Goal: Task Accomplishment & Management: Use online tool/utility

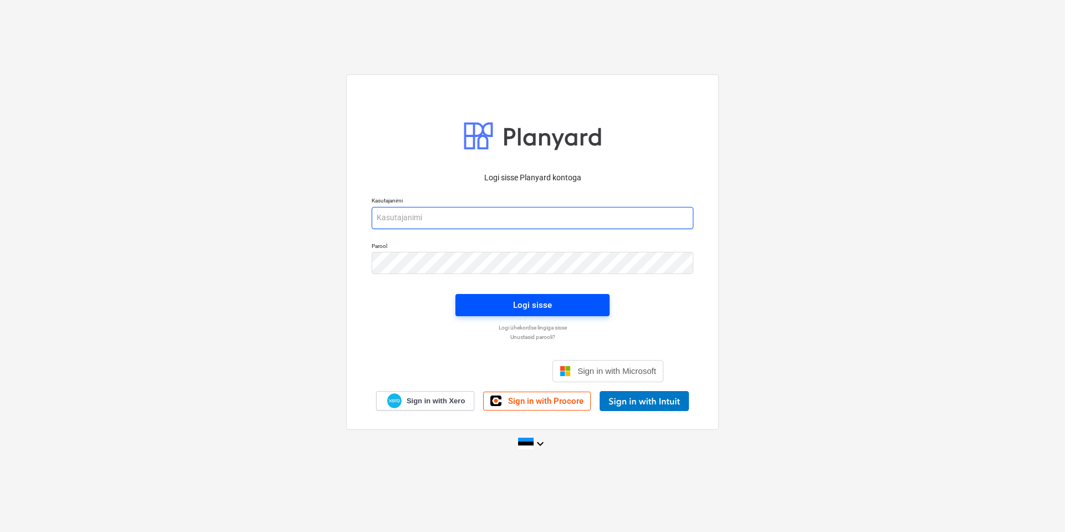
type input "[EMAIL_ADDRESS][DOMAIN_NAME]"
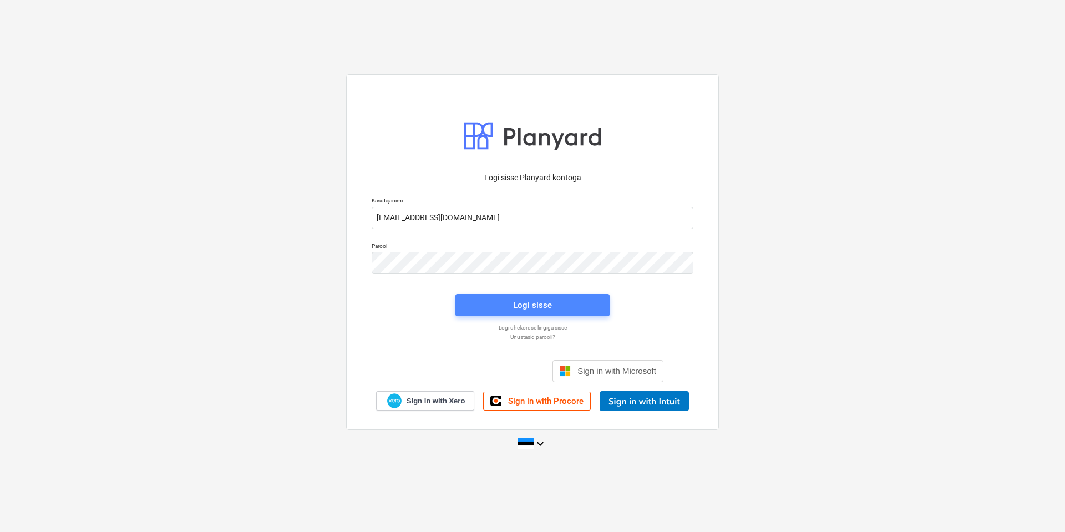
click at [550, 306] on div "Logi sisse" at bounding box center [532, 305] width 39 height 14
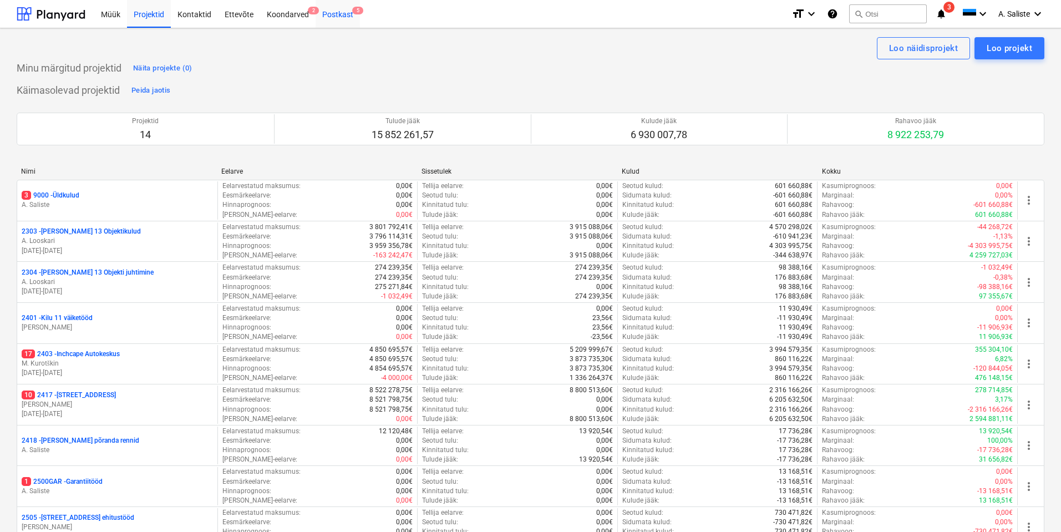
click at [336, 16] on div "Postkast 5" at bounding box center [338, 13] width 44 height 28
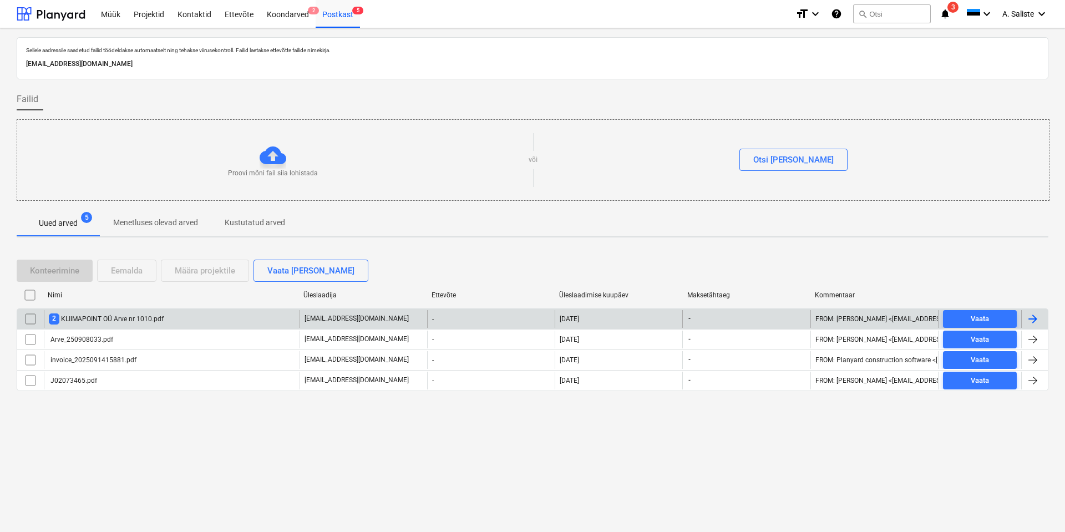
click at [79, 316] on div "2 KLIIMAPOINT OÜ Arve nr 1010.pdf" at bounding box center [106, 318] width 115 height 11
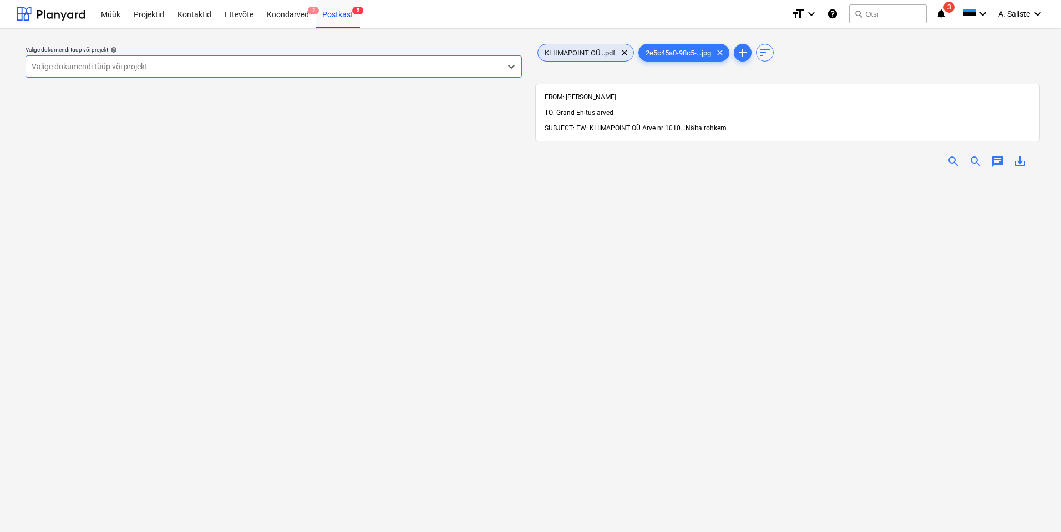
click at [580, 50] on span "KLIIMAPOINT OÜ...pdf" at bounding box center [580, 53] width 84 height 8
click at [485, 67] on div at bounding box center [264, 66] width 464 height 11
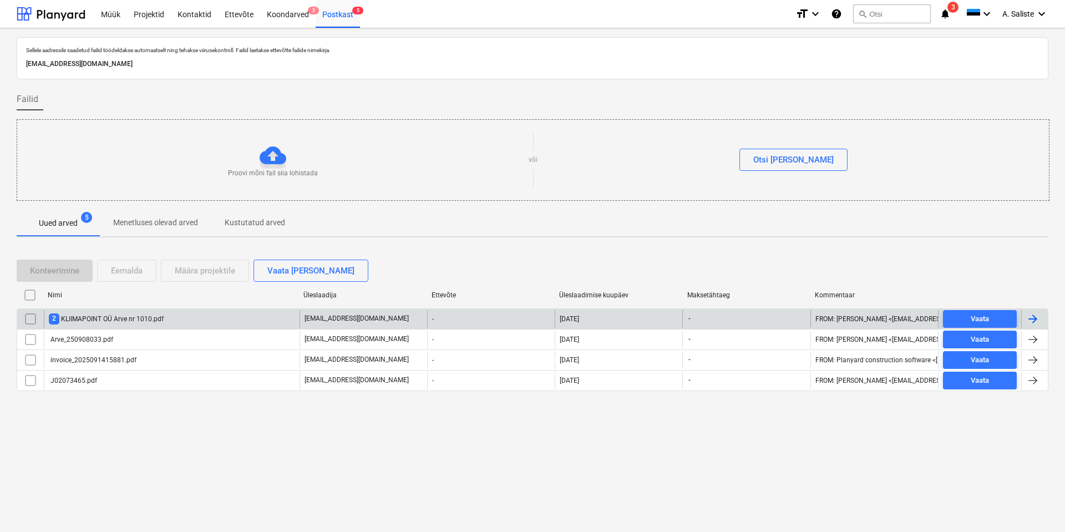
click at [32, 318] on input "checkbox" at bounding box center [31, 319] width 18 height 18
click at [138, 267] on div "Eemalda" at bounding box center [127, 270] width 32 height 14
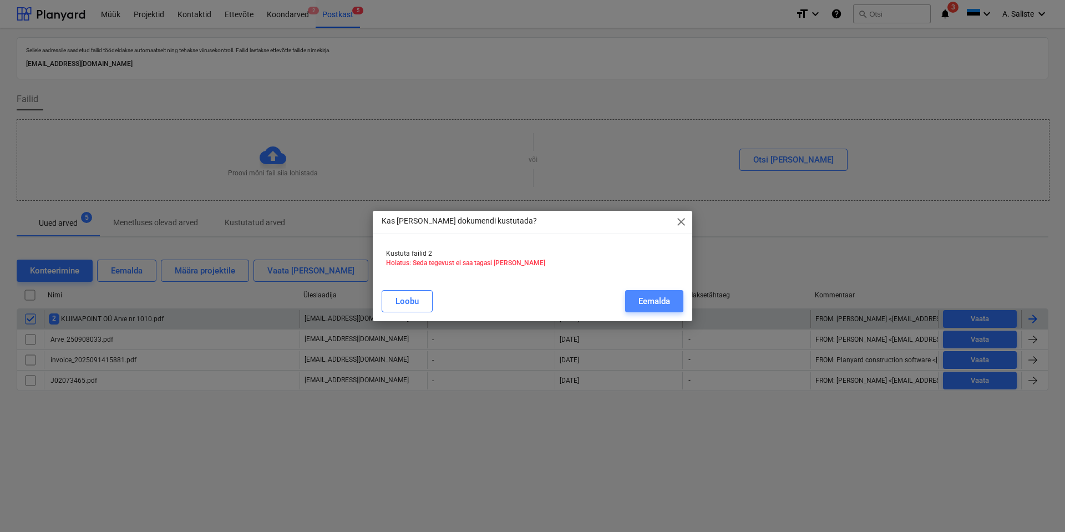
click at [658, 297] on div "Eemalda" at bounding box center [654, 301] width 32 height 14
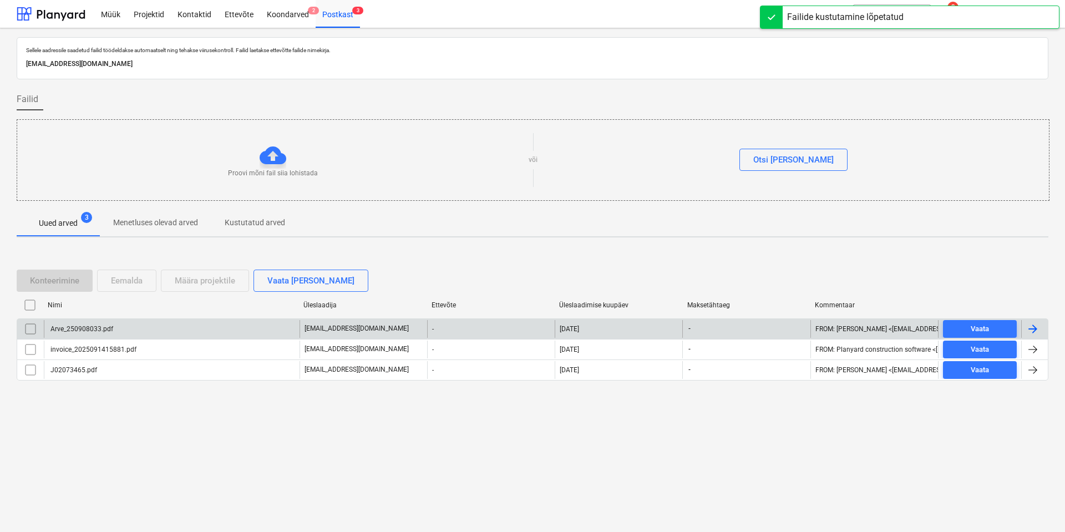
click at [179, 333] on div "Arve_250908033.pdf" at bounding box center [172, 329] width 256 height 18
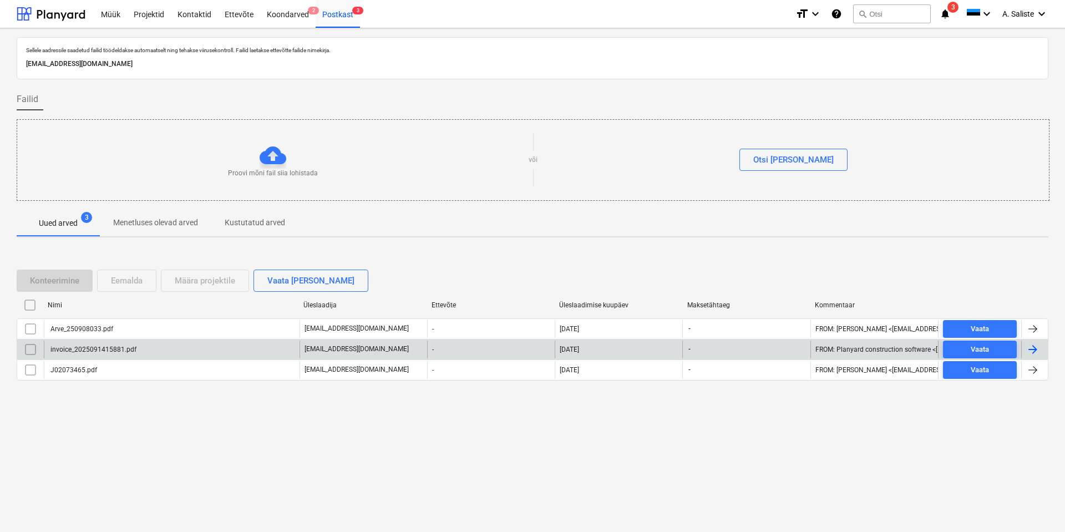
click at [66, 349] on div "invoice_2025091415881.pdf" at bounding box center [93, 350] width 88 height 8
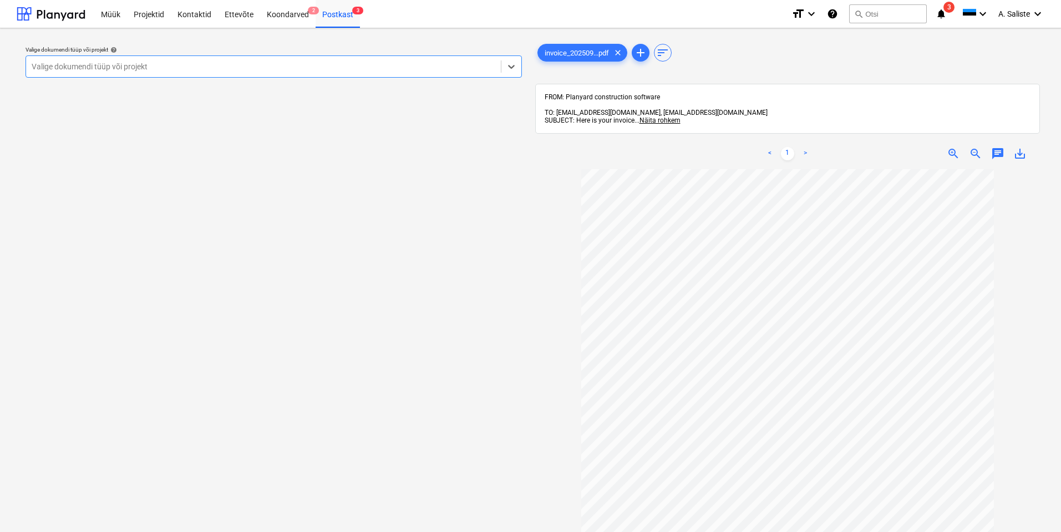
drag, startPoint x: 236, startPoint y: 65, endPoint x: 219, endPoint y: 81, distance: 24.0
click at [236, 65] on div at bounding box center [264, 66] width 464 height 11
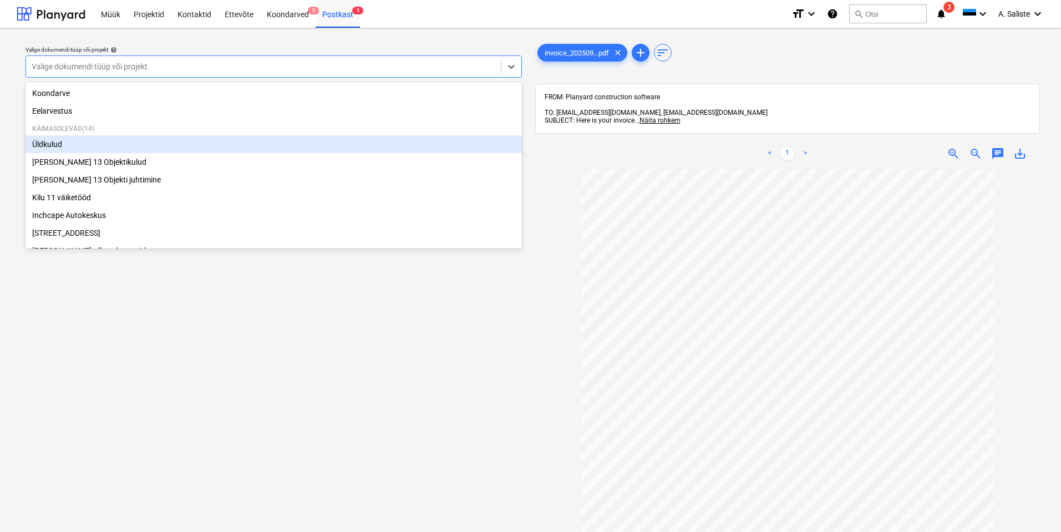
click at [87, 145] on div "Üldkulud" at bounding box center [274, 144] width 496 height 18
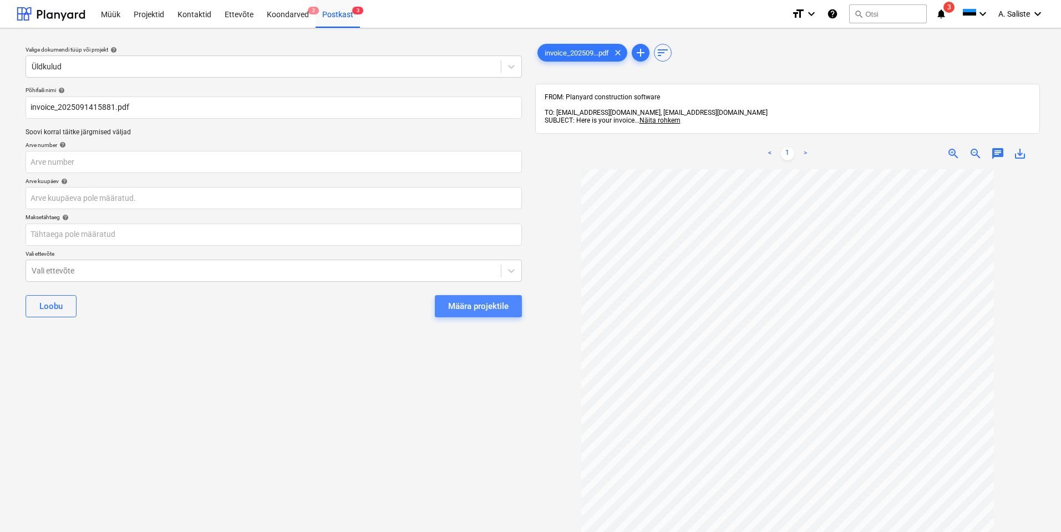
click at [476, 312] on div "Määra projektile" at bounding box center [478, 306] width 60 height 14
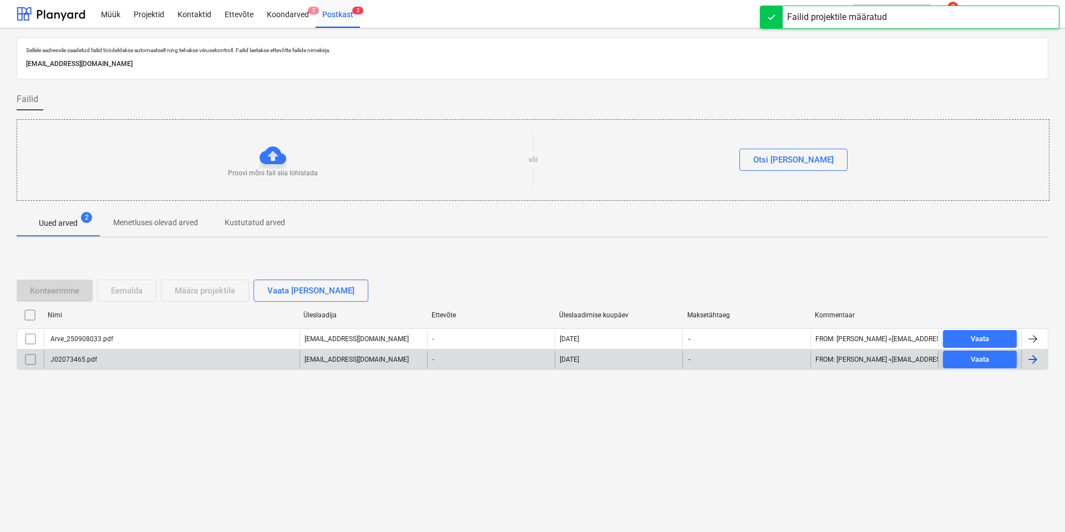
click at [73, 361] on div "J02073465.pdf" at bounding box center [73, 360] width 48 height 8
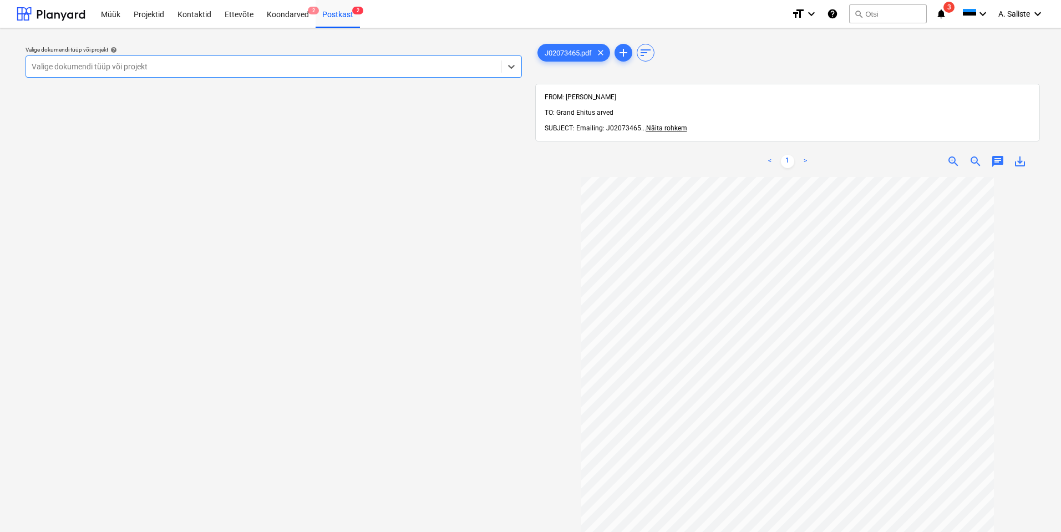
drag, startPoint x: 431, startPoint y: 68, endPoint x: 395, endPoint y: 77, distance: 37.7
click at [430, 68] on div at bounding box center [264, 66] width 464 height 11
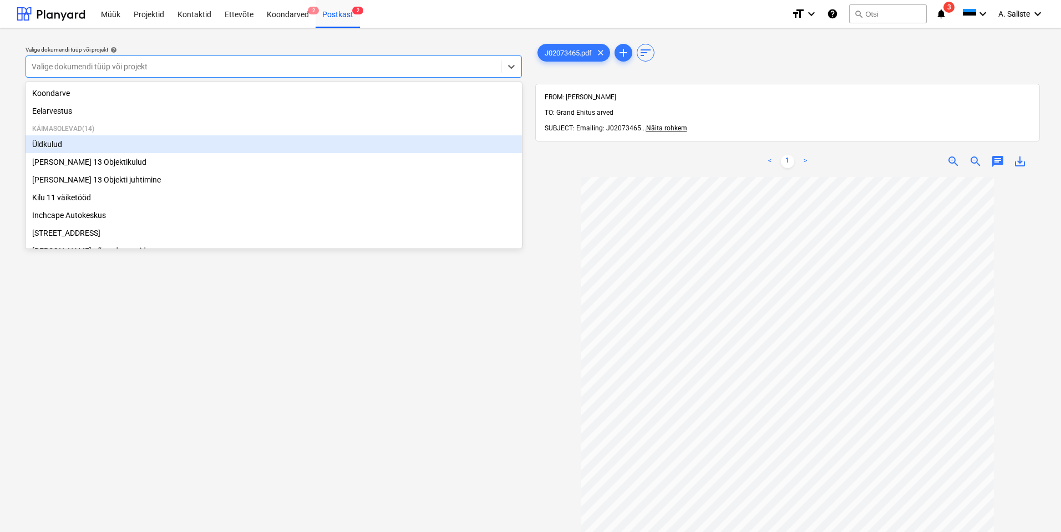
click at [75, 149] on div "Üldkulud" at bounding box center [274, 144] width 496 height 18
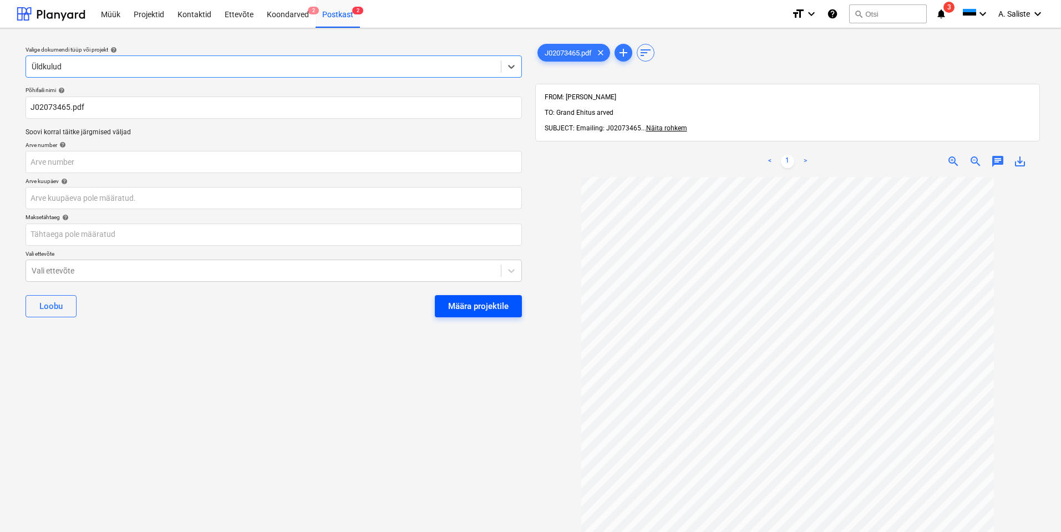
click at [462, 307] on div "Määra projektile" at bounding box center [478, 306] width 60 height 14
